Goal: Subscribe to service/newsletter

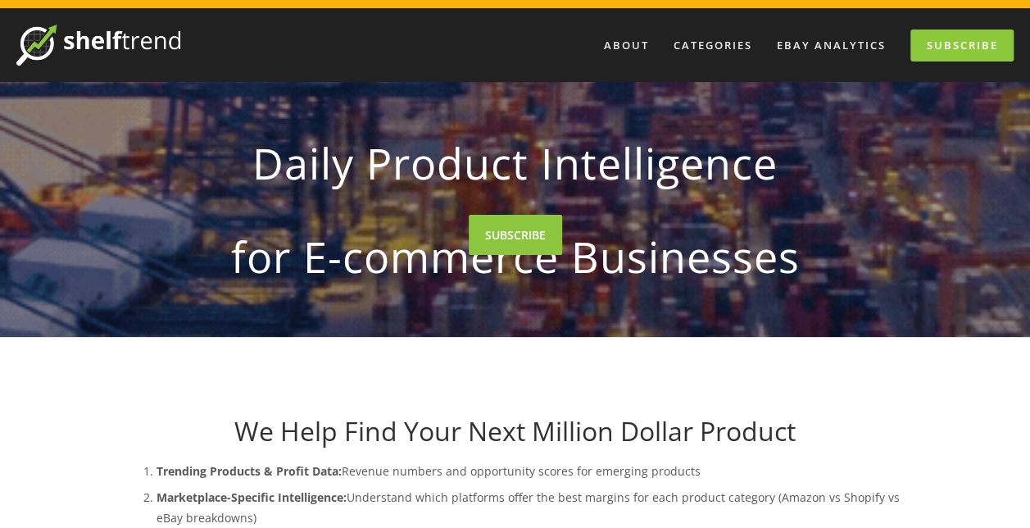
scroll to position [34, 0]
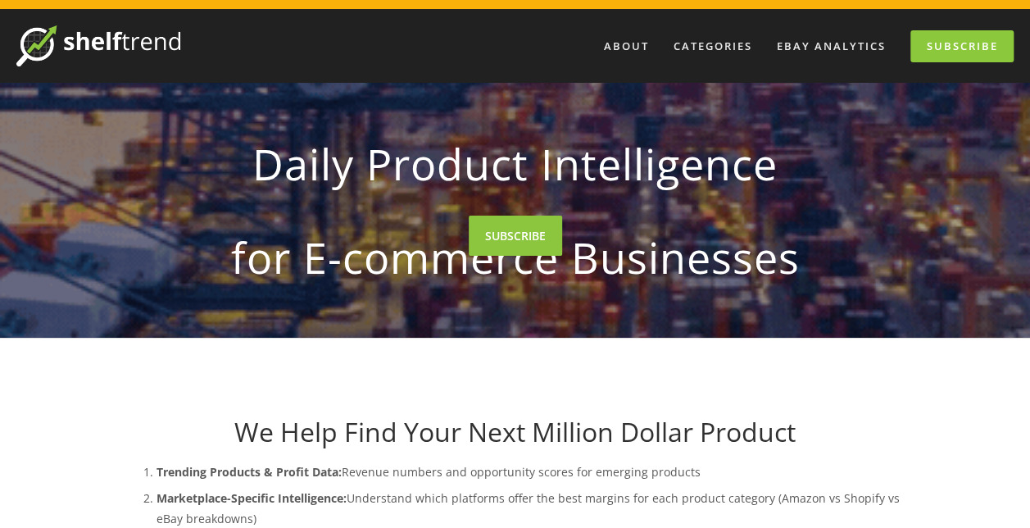
click at [853, 29] on div "About Categories Auto Parts Electronics Fashion Home & Garden" at bounding box center [596, 45] width 833 height 41
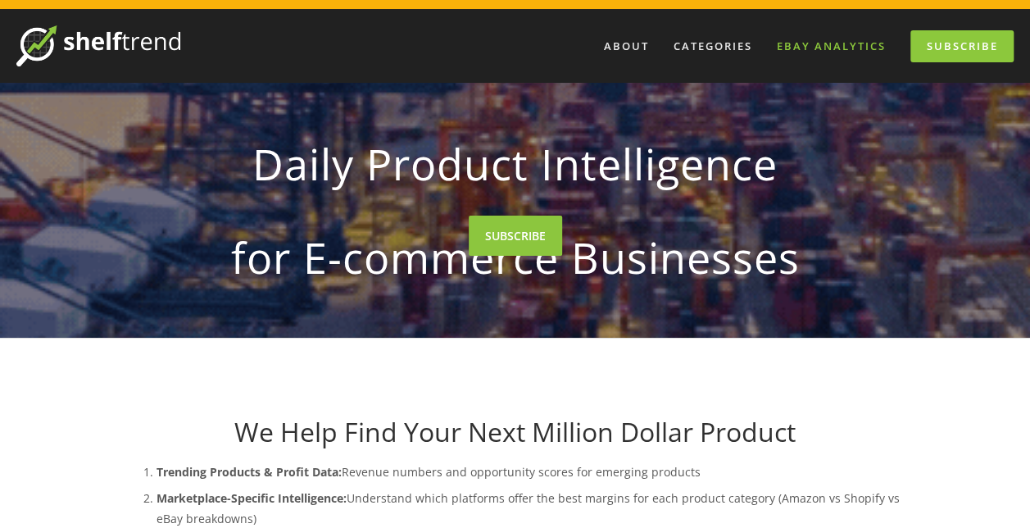
click at [851, 40] on link "eBay Analytics" at bounding box center [831, 46] width 130 height 27
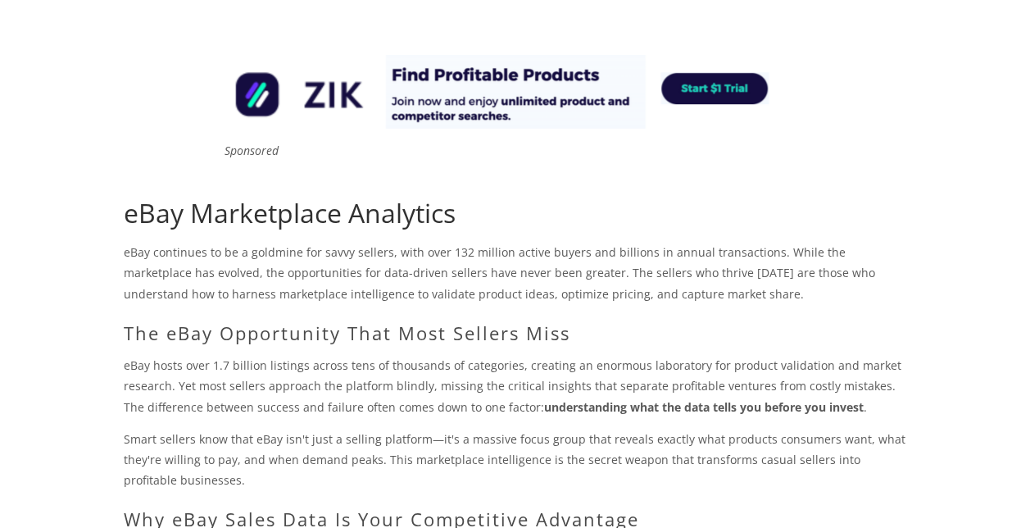
scroll to position [147, 0]
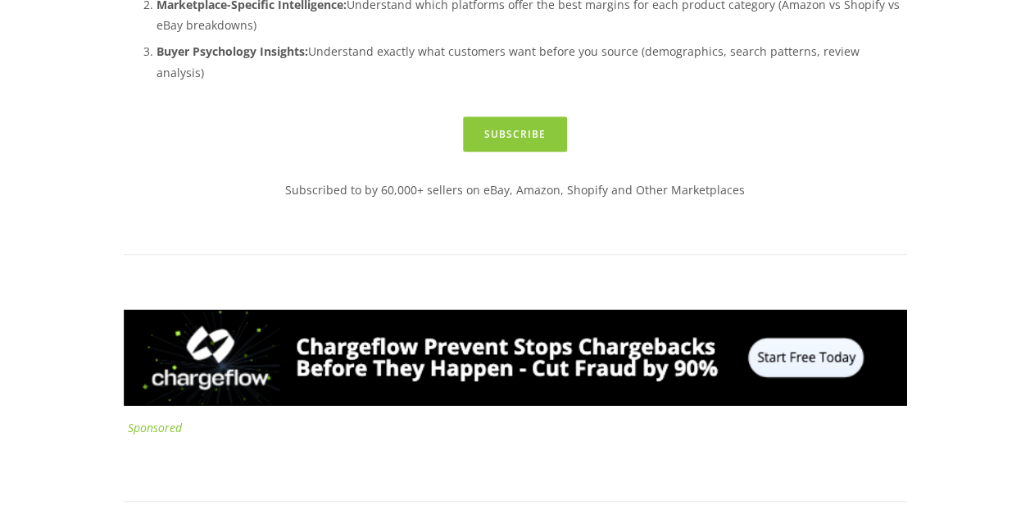
scroll to position [525, 0]
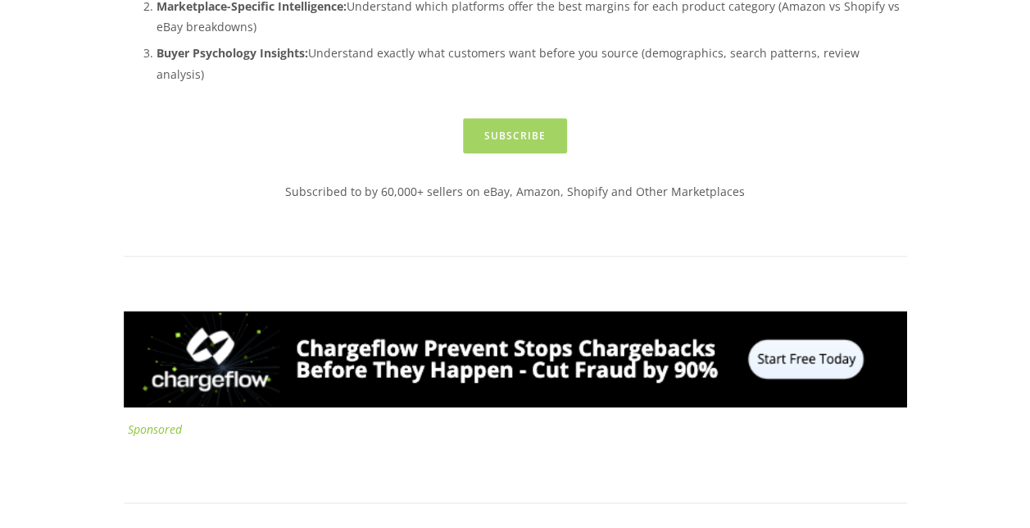
click at [495, 153] on link "Subscribe" at bounding box center [515, 135] width 104 height 35
